Goal: Transaction & Acquisition: Purchase product/service

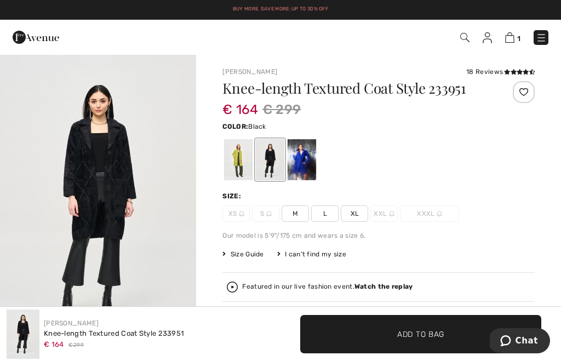
click at [271, 254] on div "Size Guide" at bounding box center [249, 254] width 54 height 10
click at [239, 256] on span "Size Guide" at bounding box center [242, 254] width 41 height 10
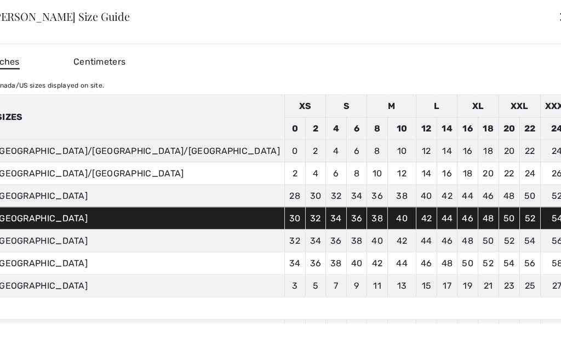
click at [528, 117] on div at bounding box center [280, 180] width 561 height 361
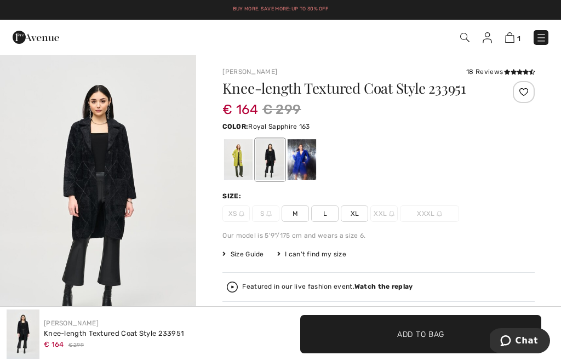
click at [303, 164] on div at bounding box center [302, 159] width 28 height 41
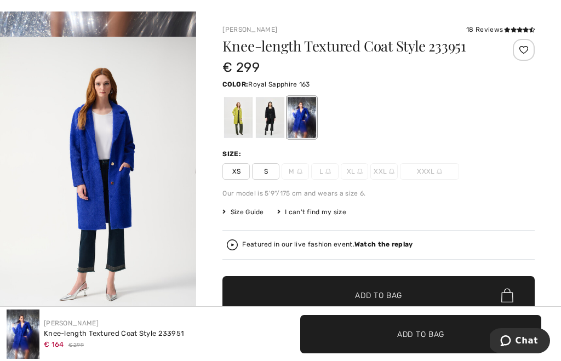
scroll to position [271, 0]
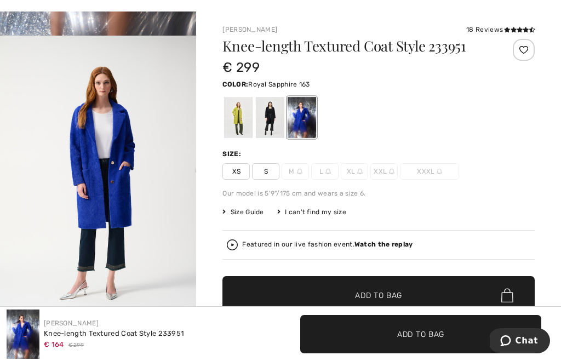
click at [58, 177] on img "2 / 7" at bounding box center [98, 183] width 196 height 295
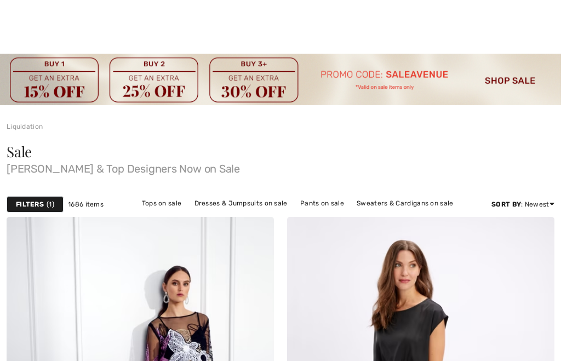
checkbox input "true"
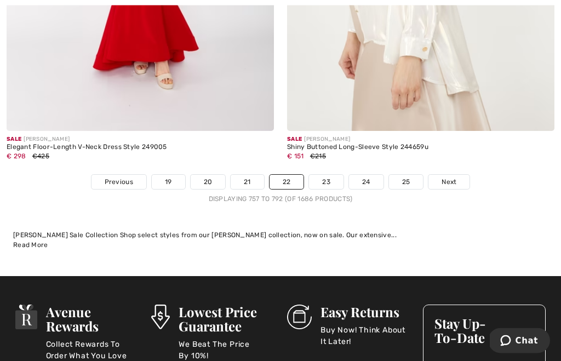
scroll to position [8303, 0]
